Goal: Find contact information: Find contact information

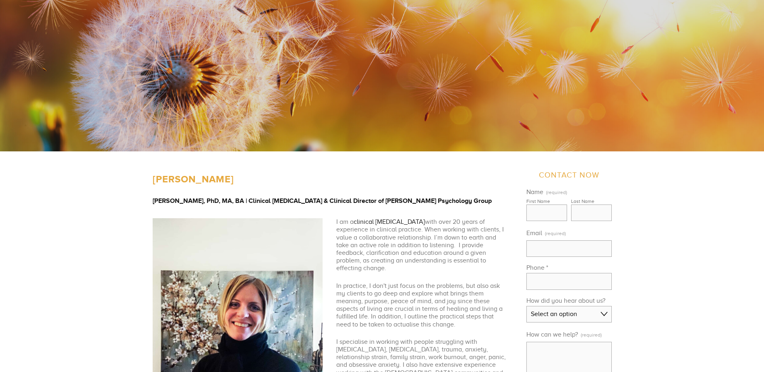
scroll to position [161, 0]
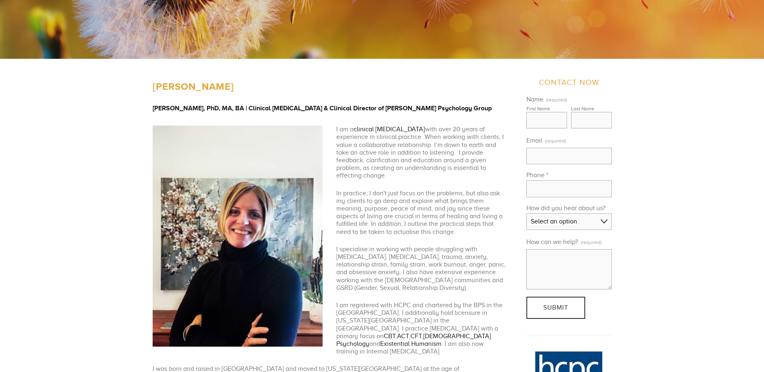
click at [173, 85] on strong "[PERSON_NAME]" at bounding box center [193, 77] width 81 height 30
drag, startPoint x: 173, startPoint y: 85, endPoint x: 224, endPoint y: 86, distance: 51.6
click at [224, 86] on strong "[PERSON_NAME]" at bounding box center [193, 77] width 81 height 30
copy strong "Siri MacIntyre"
drag, startPoint x: 224, startPoint y: 86, endPoint x: 174, endPoint y: 89, distance: 50.4
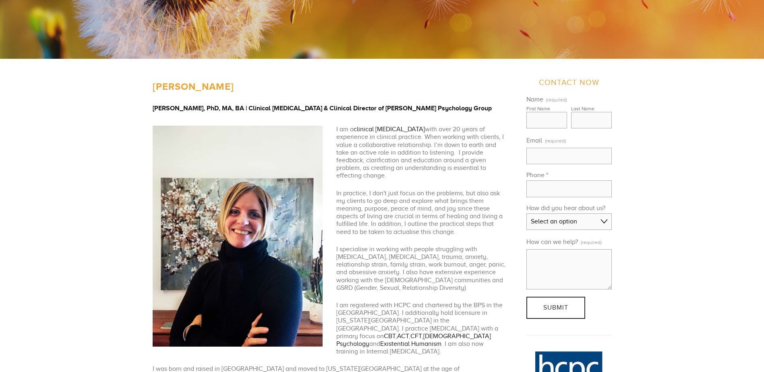
click at [164, 82] on strong "[PERSON_NAME]" at bounding box center [193, 77] width 81 height 30
click at [174, 89] on strong "[PERSON_NAME]" at bounding box center [193, 77] width 81 height 30
drag, startPoint x: 174, startPoint y: 89, endPoint x: 249, endPoint y: 86, distance: 74.6
click at [234, 86] on strong "[PERSON_NAME]" at bounding box center [193, 77] width 81 height 30
copy strong "Siri MacIntyre-Harrison"
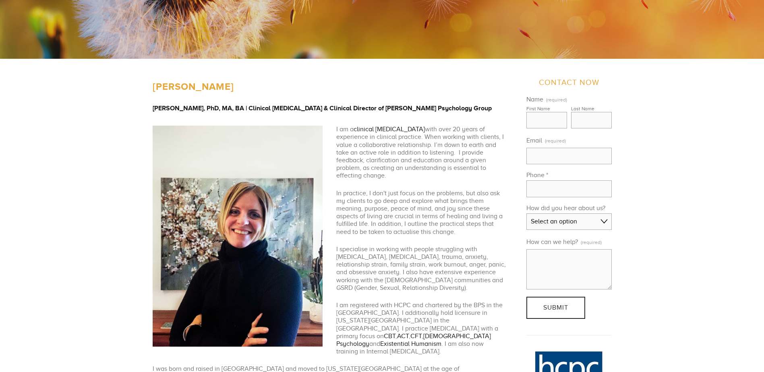
drag, startPoint x: 706, startPoint y: 201, endPoint x: 694, endPoint y: 187, distance: 19.2
drag, startPoint x: 689, startPoint y: 213, endPoint x: 693, endPoint y: 235, distance: 22.5
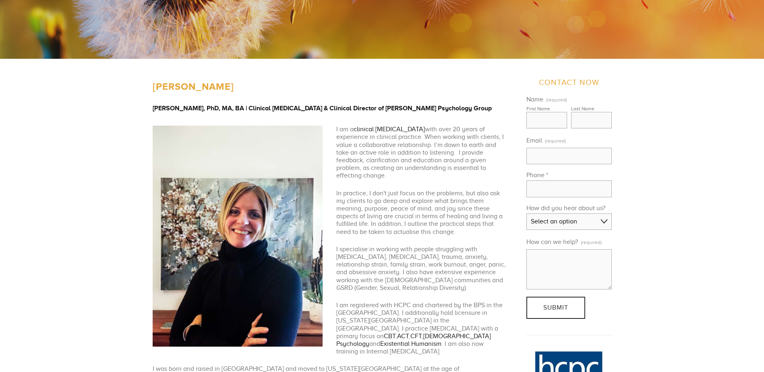
drag, startPoint x: 696, startPoint y: 215, endPoint x: 694, endPoint y: 225, distance: 10.3
drag, startPoint x: 701, startPoint y: 209, endPoint x: 695, endPoint y: 219, distance: 11.7
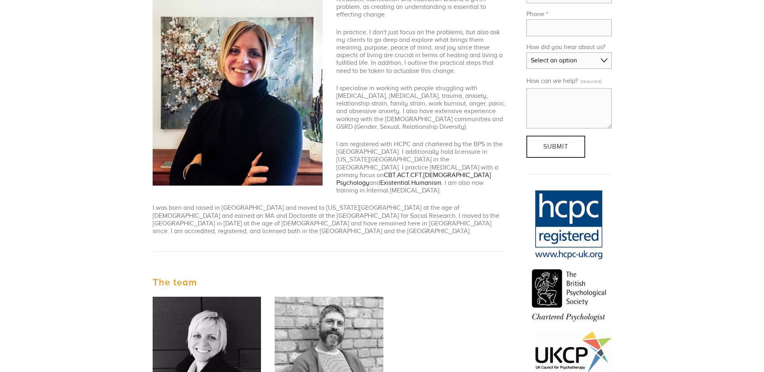
scroll to position [524, 0]
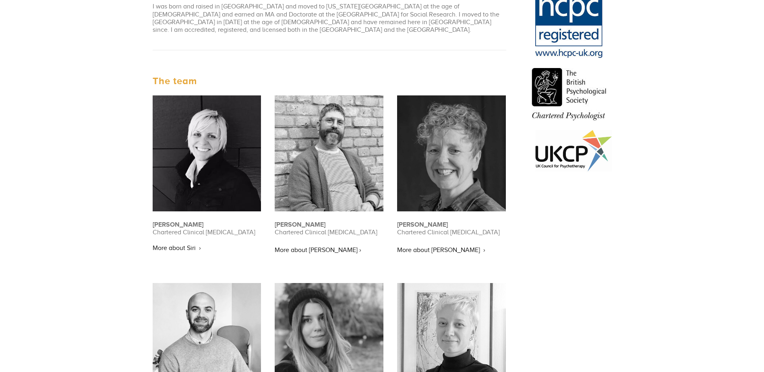
drag, startPoint x: 120, startPoint y: 155, endPoint x: 87, endPoint y: 118, distance: 49.9
click at [87, 117] on div "[PERSON_NAME] [PERSON_NAME], PhD, MA, BA | Clinical [MEDICAL_DATA] & Clinical D…" at bounding box center [382, 353] width 764 height 1315
click at [336, 131] on img at bounding box center [329, 153] width 109 height 116
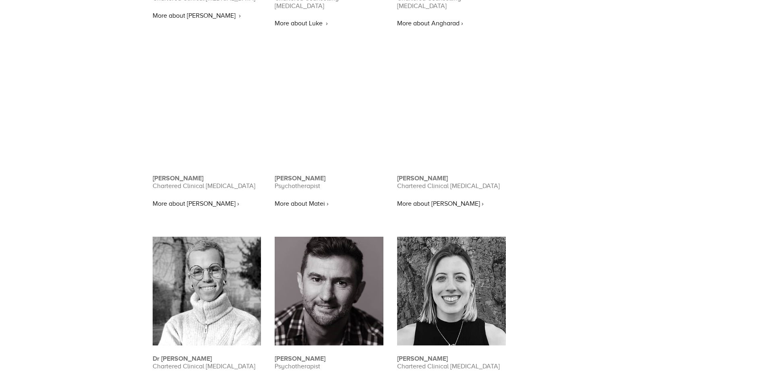
scroll to position [1209, 0]
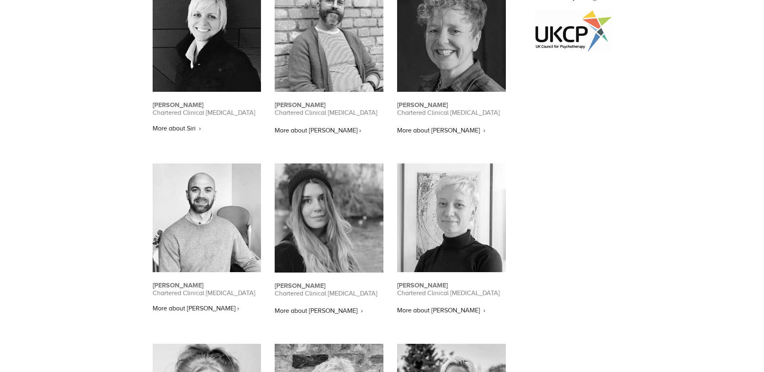
drag, startPoint x: 109, startPoint y: 194, endPoint x: 108, endPoint y: 165, distance: 28.6
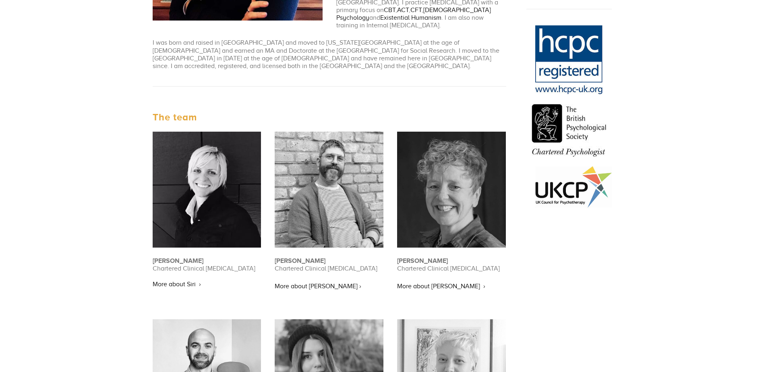
drag, startPoint x: 108, startPoint y: 235, endPoint x: 108, endPoint y: 220, distance: 14.9
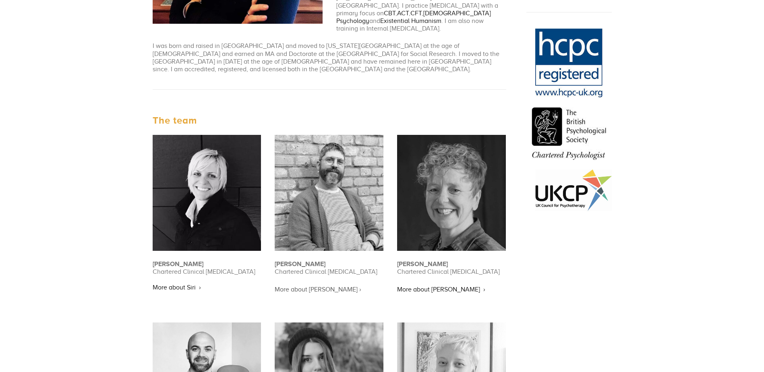
click at [305, 286] on link "More about [PERSON_NAME] ›" at bounding box center [318, 289] width 87 height 7
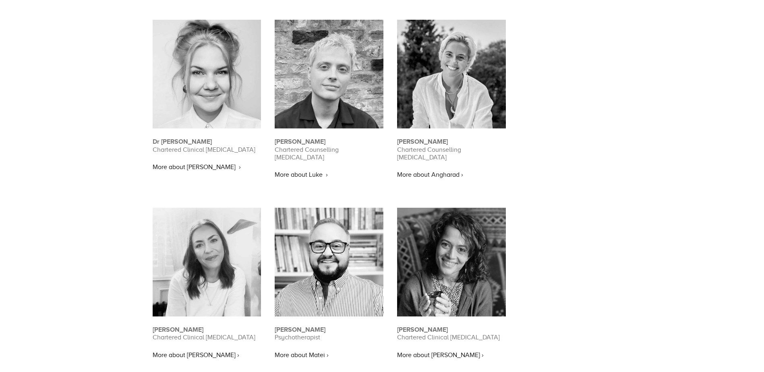
scroll to position [1210, 0]
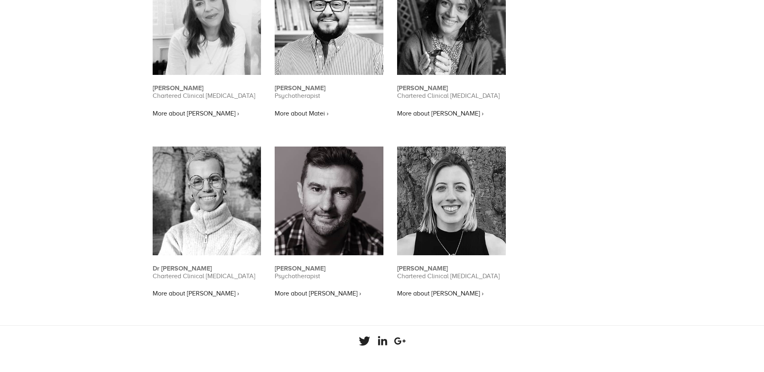
drag, startPoint x: 70, startPoint y: 175, endPoint x: 72, endPoint y: 181, distance: 6.4
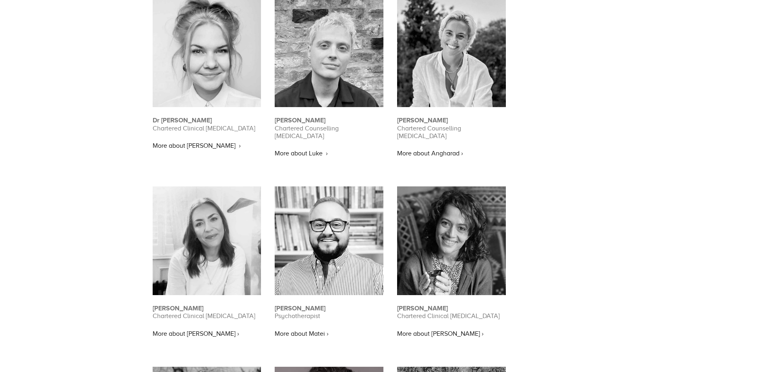
scroll to position [968, 0]
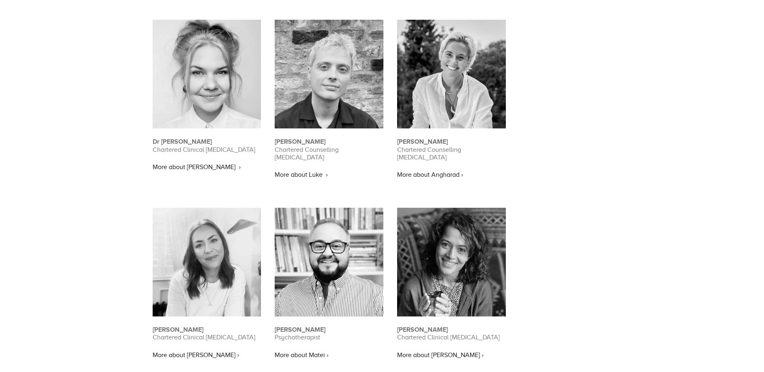
drag, startPoint x: 72, startPoint y: 181, endPoint x: 68, endPoint y: 131, distance: 50.5
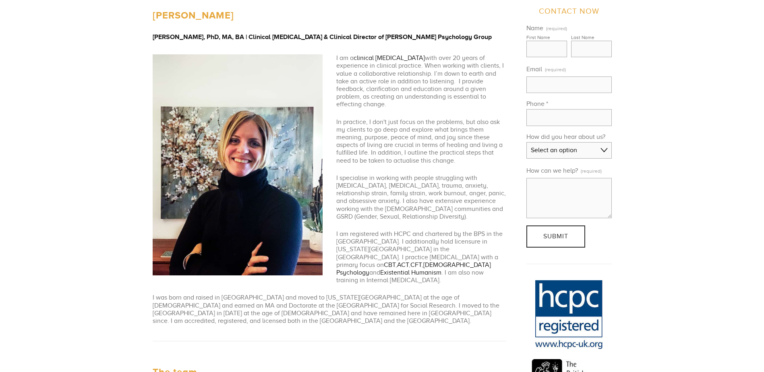
drag, startPoint x: 78, startPoint y: 185, endPoint x: 87, endPoint y: 112, distance: 73.9
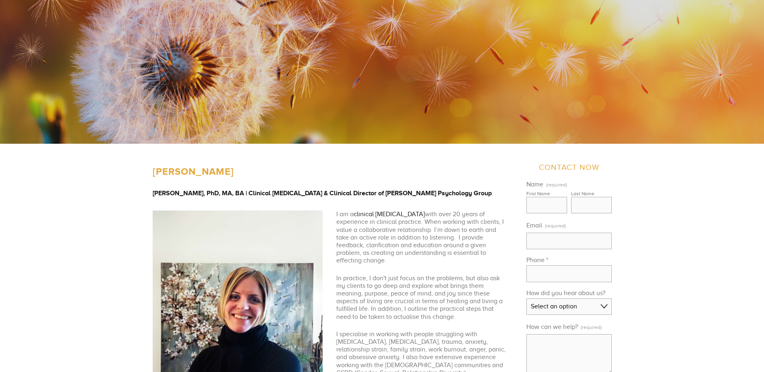
scroll to position [46, 0]
